Goal: Information Seeking & Learning: Learn about a topic

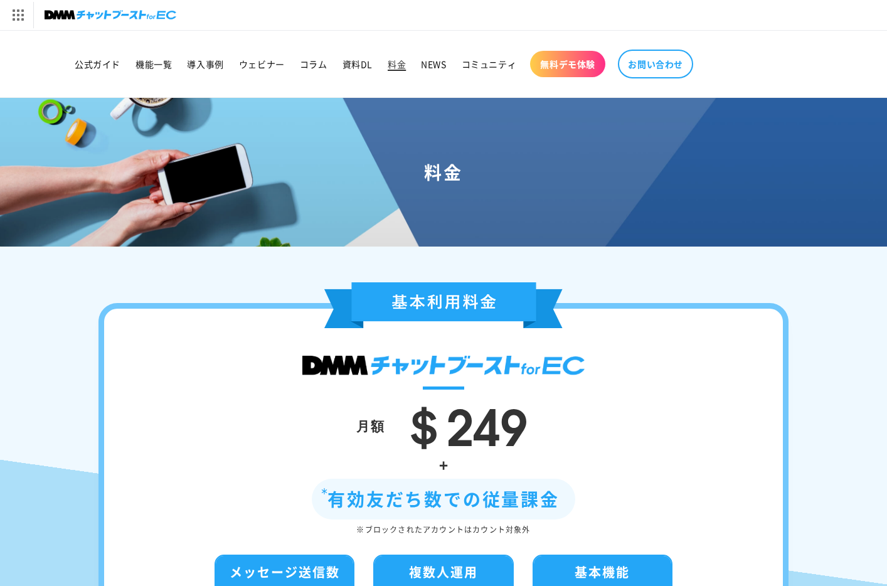
click at [399, 63] on span "料金" at bounding box center [397, 63] width 18 height 11
click at [400, 63] on span "料金" at bounding box center [397, 63] width 18 height 11
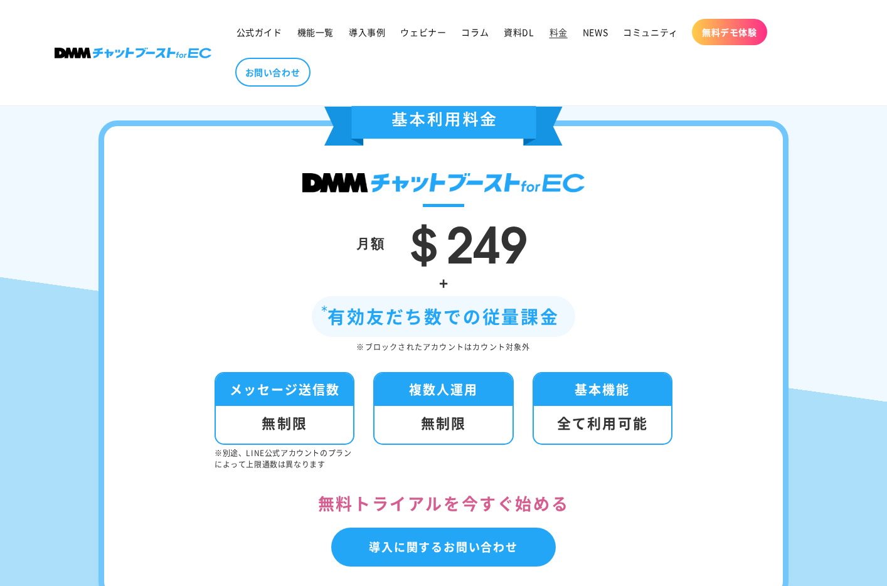
scroll to position [230, 0]
